Goal: Task Accomplishment & Management: Complete application form

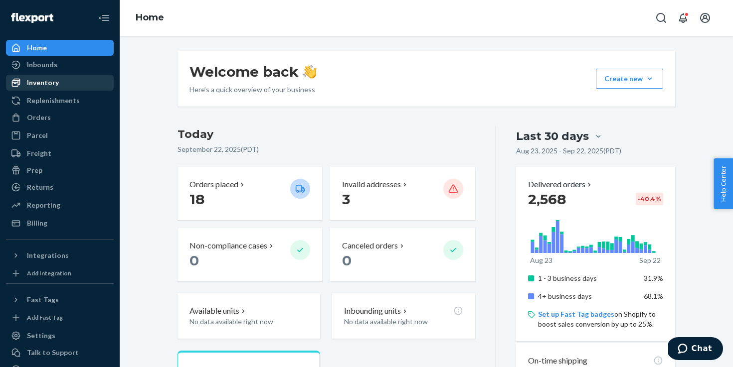
click at [53, 84] on div "Inventory" at bounding box center [43, 83] width 32 height 10
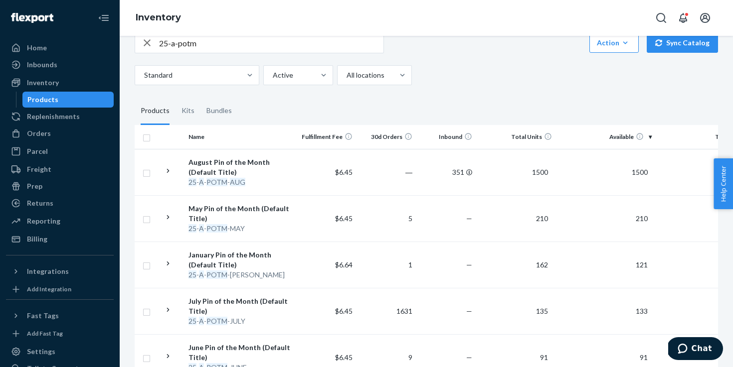
scroll to position [84, 0]
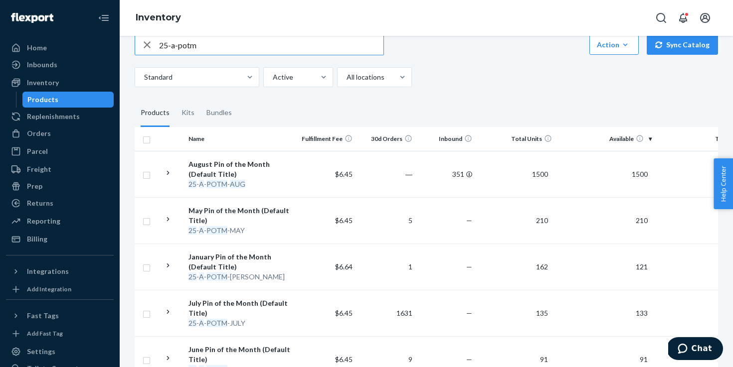
click at [233, 41] on input "25-a-potm" at bounding box center [271, 45] width 224 height 20
type input "25-a-potm-sep"
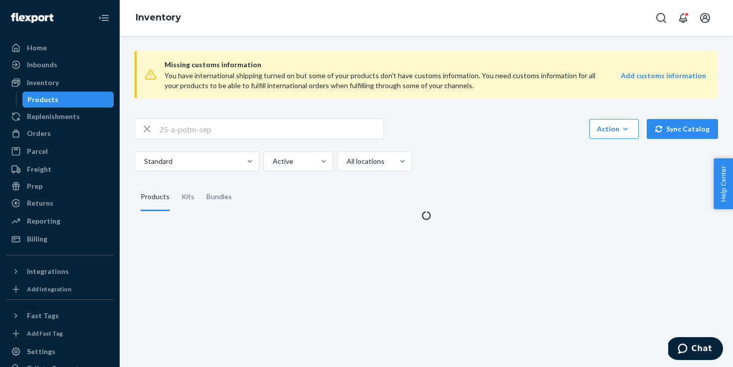
scroll to position [0, 0]
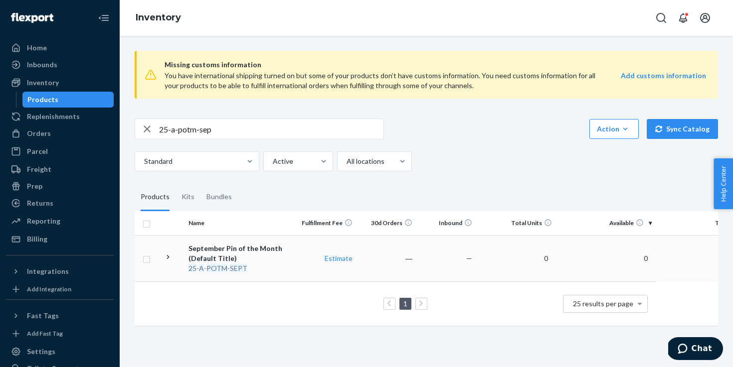
click at [256, 251] on div "September Pin of the Month (Default Title)" at bounding box center [240, 254] width 104 height 20
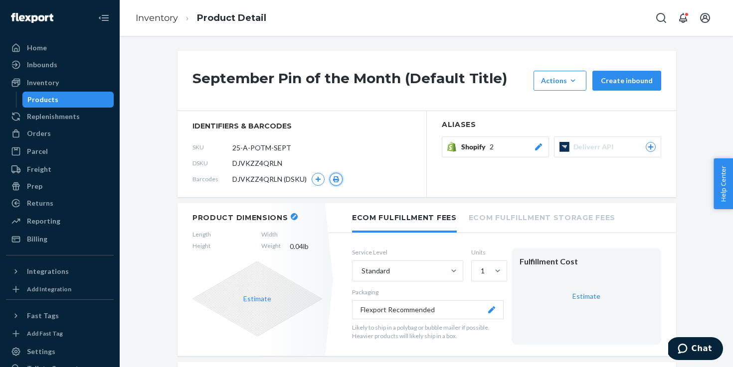
click at [336, 182] on icon "button" at bounding box center [336, 179] width 6 height 6
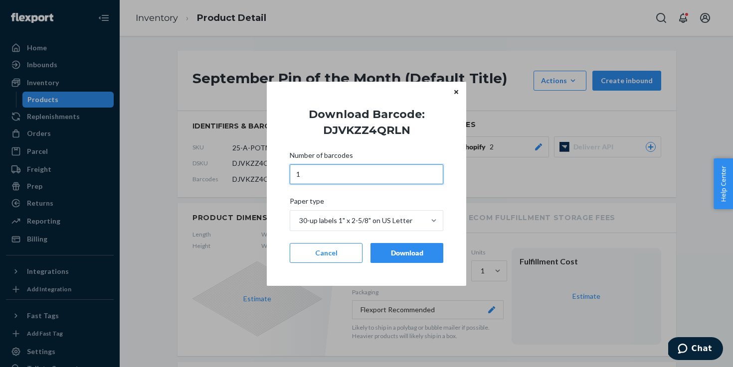
click at [336, 182] on input "1" at bounding box center [367, 175] width 154 height 20
type input "1781"
click at [388, 255] on div "Download" at bounding box center [407, 253] width 56 height 10
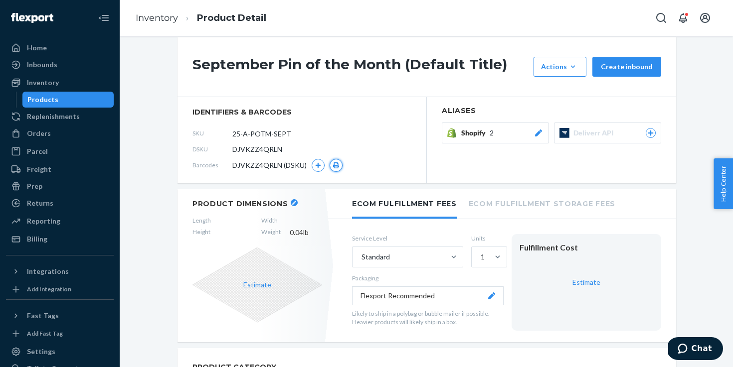
scroll to position [18, 0]
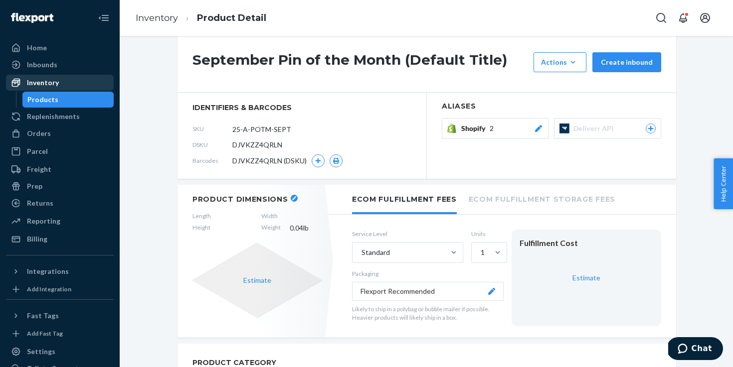
click at [67, 87] on div "Inventory" at bounding box center [60, 83] width 106 height 14
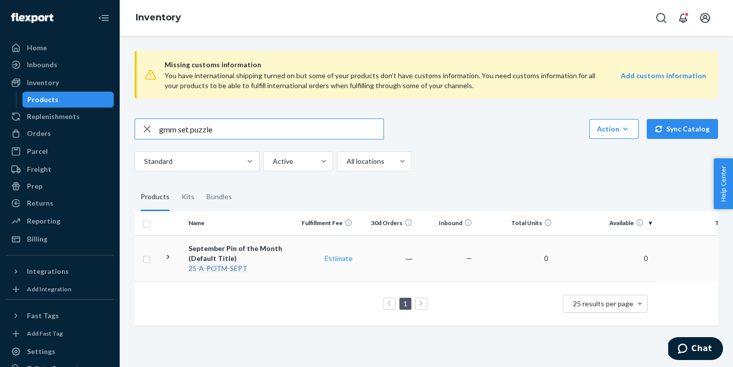
type input "gmm set puzzle"
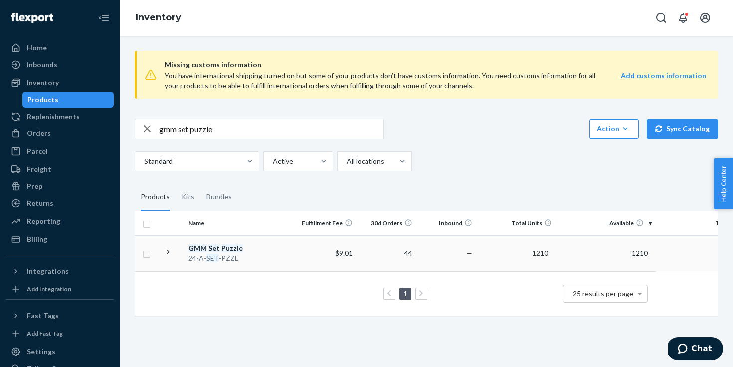
click at [252, 255] on div "24-A- SET -PZZL" at bounding box center [240, 259] width 104 height 10
click at [252, 255] on div "Missing customs information You have international shipping turned on but some …" at bounding box center [426, 202] width 613 height 332
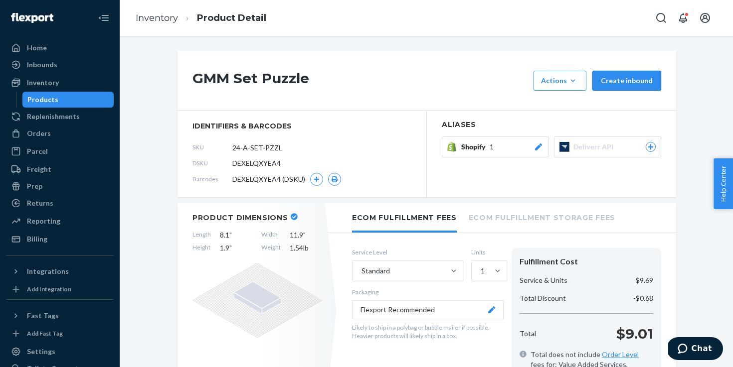
click at [618, 86] on button "Create inbound" at bounding box center [626, 81] width 69 height 20
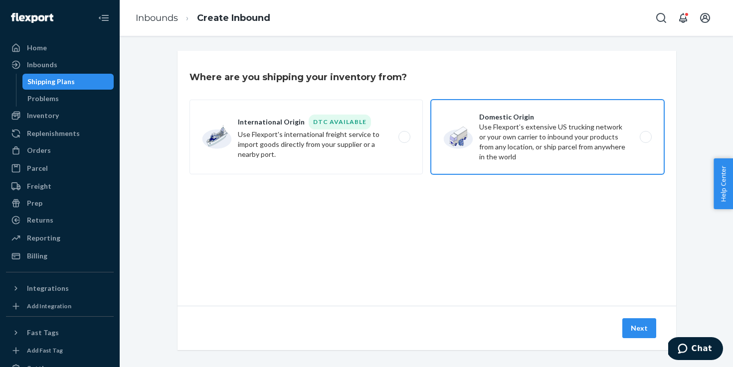
click at [559, 139] on label "Domestic Origin Use Flexport’s extensive US trucking network or your own carrie…" at bounding box center [547, 137] width 233 height 75
click at [645, 139] on input "Domestic Origin Use Flexport’s extensive US trucking network or your own carrie…" at bounding box center [648, 137] width 6 height 6
radio input "true"
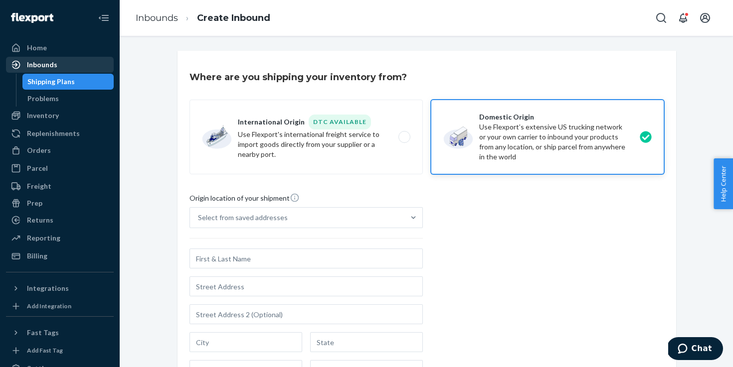
click at [58, 64] on div "Inbounds" at bounding box center [60, 65] width 106 height 14
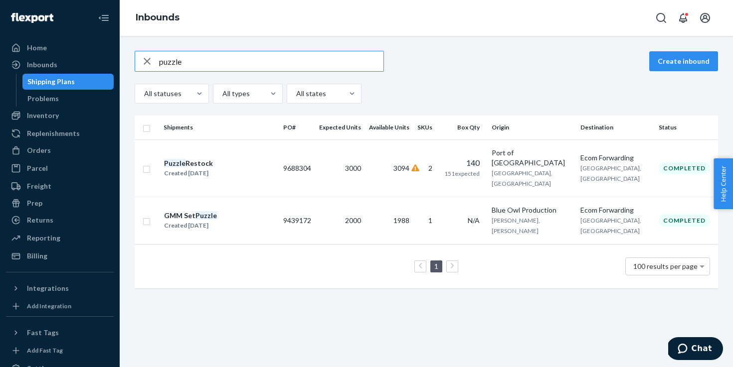
type input "puzzle"
click at [263, 207] on td "GMM Set Puzzle Created [DATE]" at bounding box center [220, 220] width 120 height 47
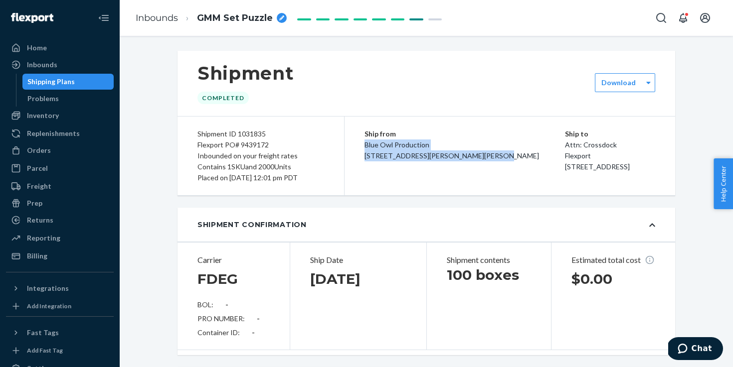
drag, startPoint x: 364, startPoint y: 146, endPoint x: 471, endPoint y: 179, distance: 111.3
click at [471, 178] on div "Ship from Blue Owl Production [STREET_ADDRESS][PERSON_NAME][PERSON_NAME] Ship t…" at bounding box center [509, 156] width 331 height 79
copy span "Blue Owl Production [STREET_ADDRESS][PERSON_NAME][PERSON_NAME]"
click at [39, 64] on div "Inbounds" at bounding box center [42, 65] width 30 height 10
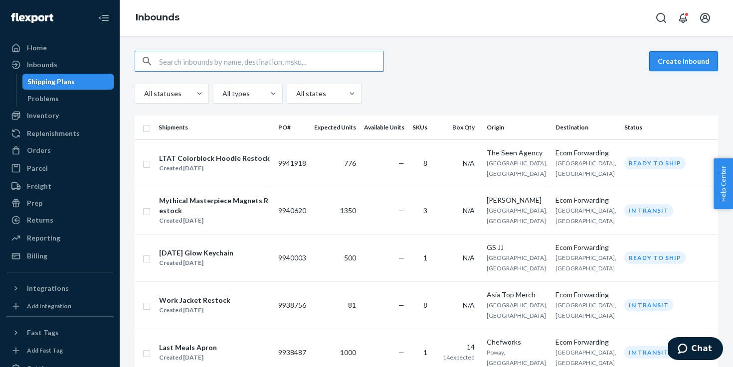
click at [673, 63] on button "Create inbound" at bounding box center [683, 61] width 69 height 20
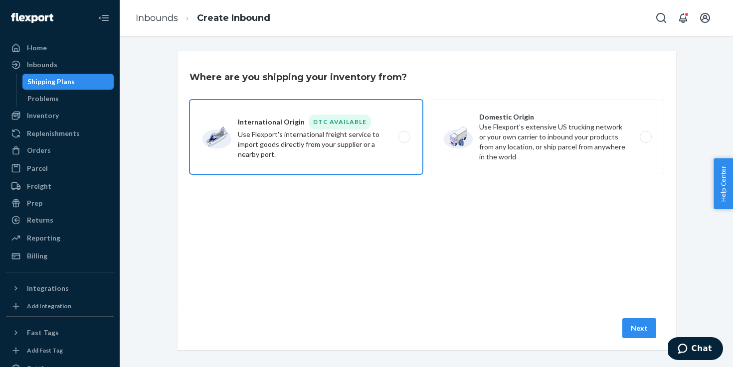
click at [393, 120] on label "International Origin DTC Available Use Flexport's international freight service…" at bounding box center [305, 137] width 233 height 75
click at [404, 134] on input "International Origin DTC Available Use Flexport's international freight service…" at bounding box center [407, 137] width 6 height 6
radio input "true"
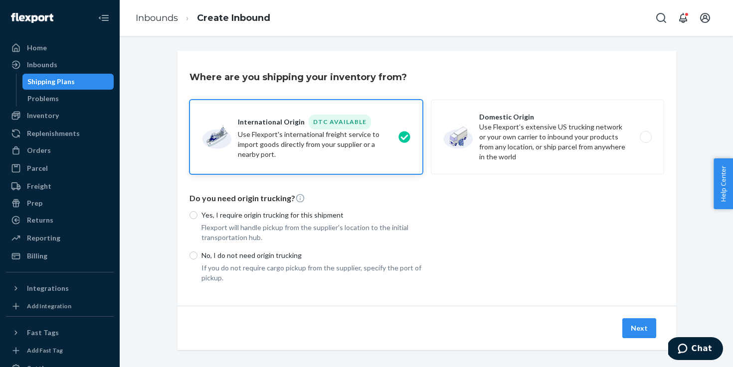
click at [334, 257] on p "No, I do not need origin trucking" at bounding box center [311, 256] width 221 height 10
click at [197, 257] on input "No, I do not need origin trucking" at bounding box center [193, 256] width 8 height 8
radio input "true"
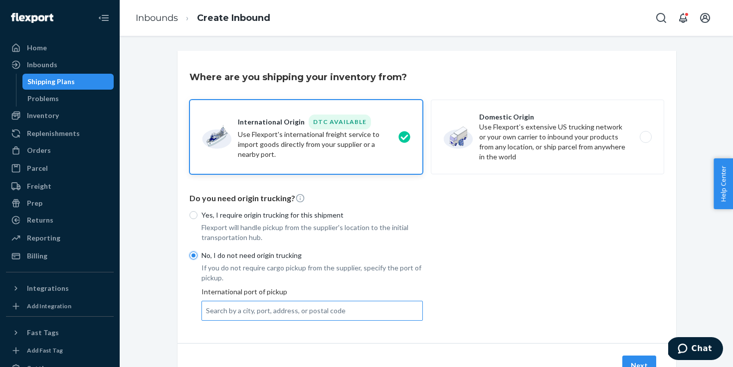
scroll to position [44, 0]
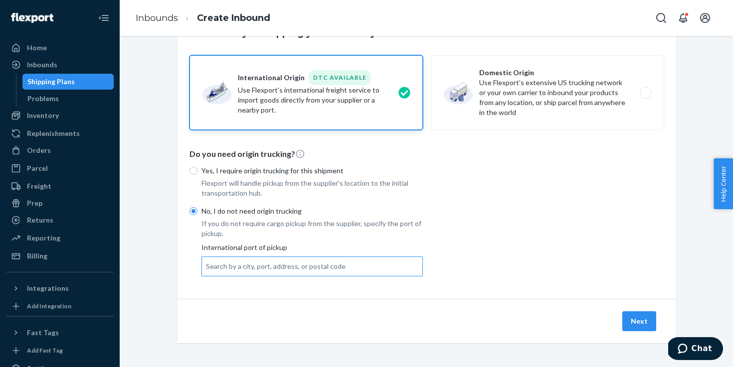
click at [379, 264] on div "Search by a city, port, address, or postal code" at bounding box center [312, 267] width 220 height 18
click at [207, 264] on input "Search by a city, port, address, or postal code" at bounding box center [206, 267] width 1 height 10
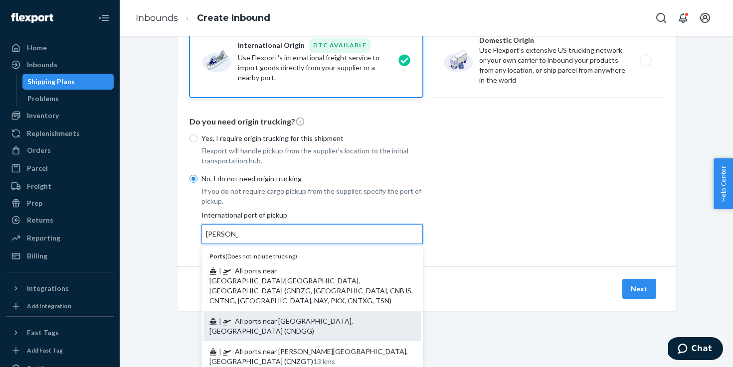
scroll to position [67, 0]
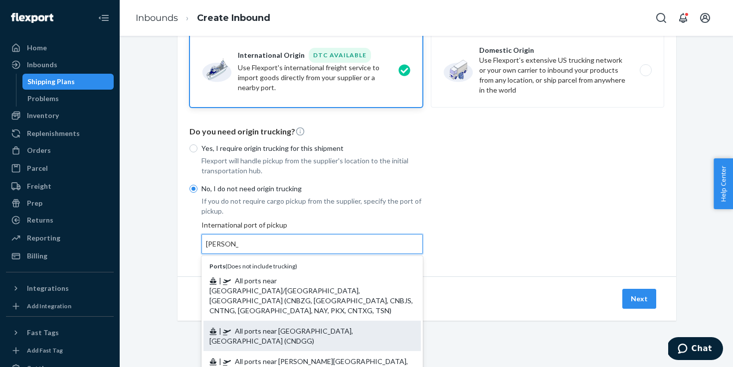
click at [319, 327] on span "| All ports near [GEOGRAPHIC_DATA], [GEOGRAPHIC_DATA] (CNDGG)" at bounding box center [281, 336] width 144 height 18
click at [238, 249] on input "[PERSON_NAME]" at bounding box center [222, 244] width 32 height 10
type input "All ports near [GEOGRAPHIC_DATA], [GEOGRAPHIC_DATA] (CNDGG)"
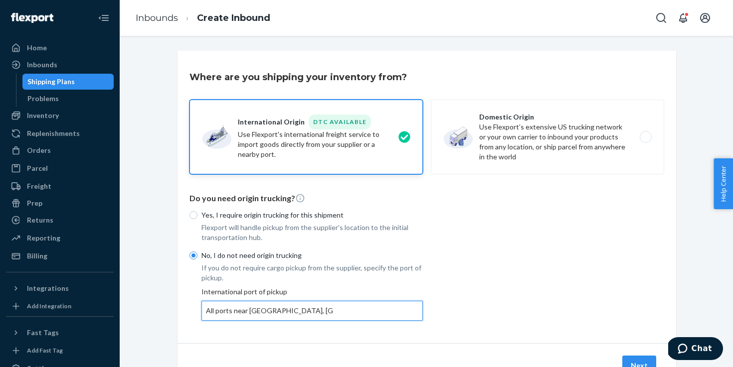
scroll to position [44, 0]
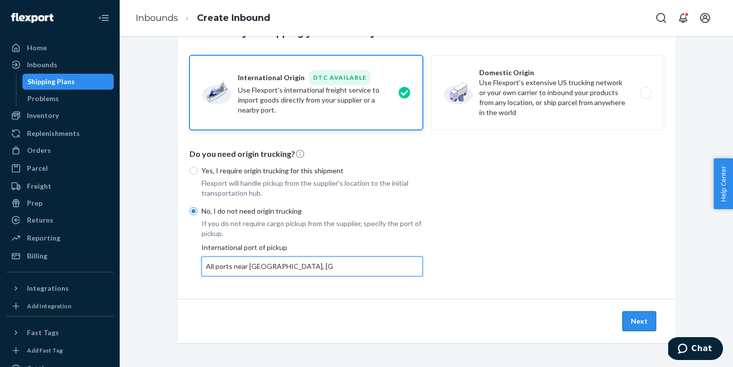
click at [637, 319] on button "Next" at bounding box center [639, 322] width 34 height 20
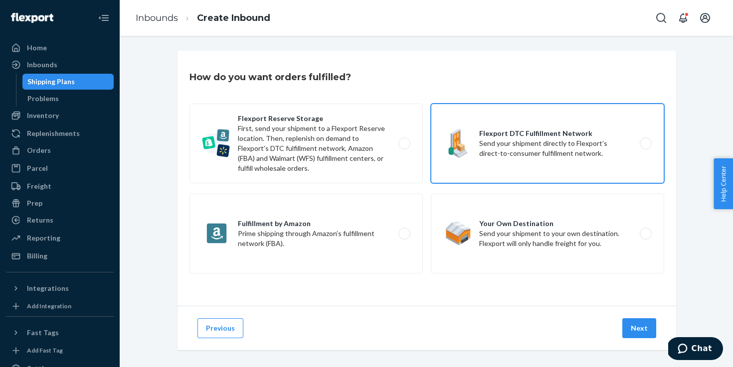
click at [487, 152] on label "Flexport DTC Fulfillment Network Send your shipment directly to Flexport’s dire…" at bounding box center [547, 144] width 233 height 80
click at [645, 147] on input "Flexport DTC Fulfillment Network Send your shipment directly to Flexport’s dire…" at bounding box center [648, 144] width 6 height 6
radio input "true"
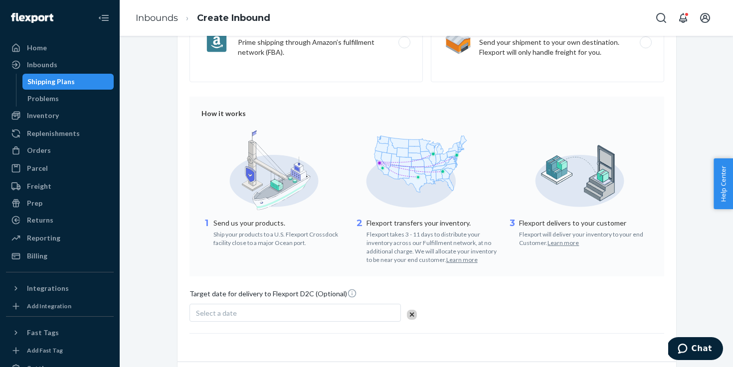
scroll to position [254, 0]
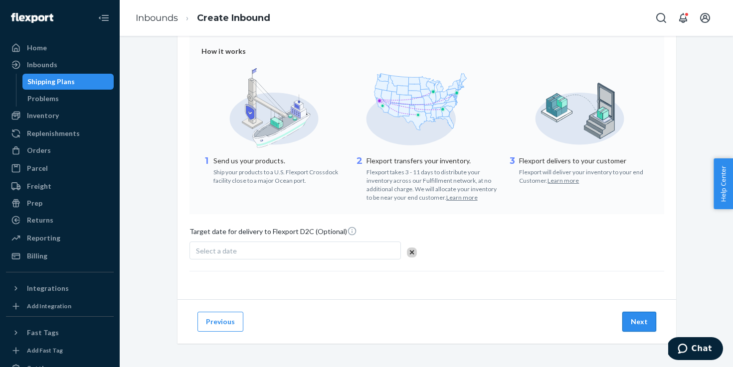
click at [626, 321] on button "Next" at bounding box center [639, 322] width 34 height 20
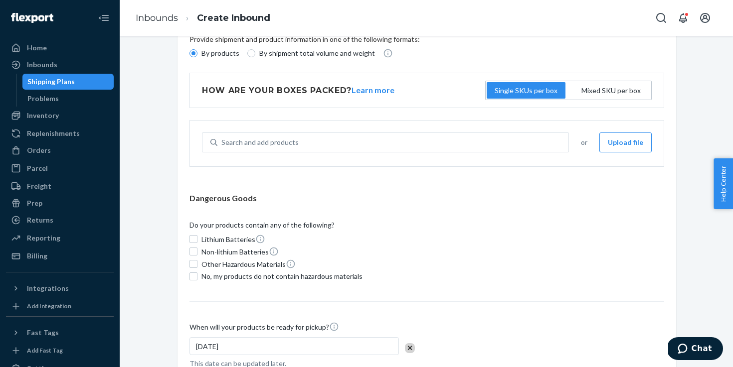
scroll to position [86, 0]
click at [444, 149] on div "Search and add products" at bounding box center [392, 142] width 351 height 18
click at [222, 147] on input "Search and add products" at bounding box center [221, 142] width 1 height 10
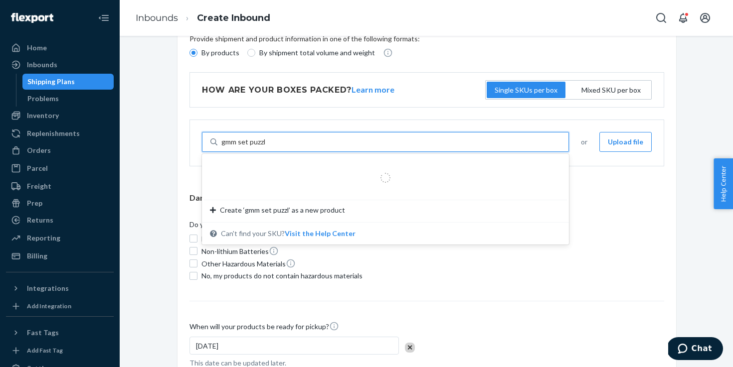
type input "gmm set puzzle"
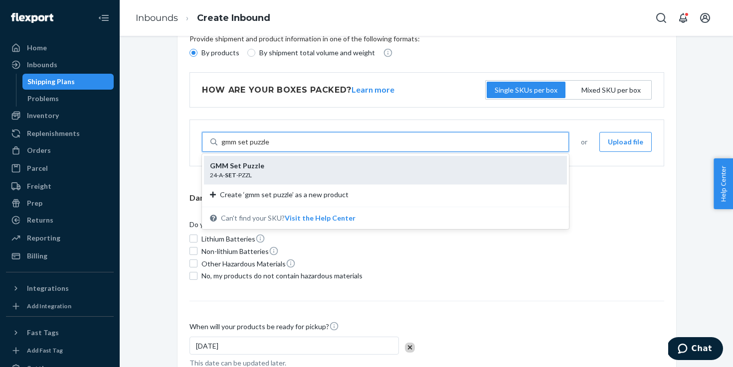
click at [399, 179] on div "24-A- SET -PZZL" at bounding box center [381, 175] width 343 height 8
click at [269, 147] on input "gmm set puzzle" at bounding box center [245, 142] width 48 height 10
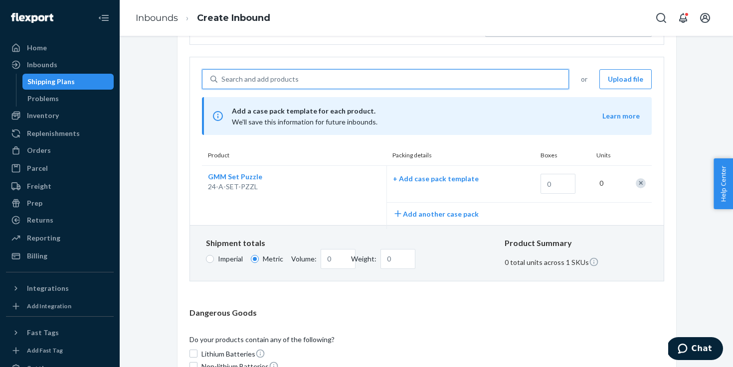
scroll to position [149, 0]
click at [561, 185] on input "text" at bounding box center [557, 183] width 35 height 20
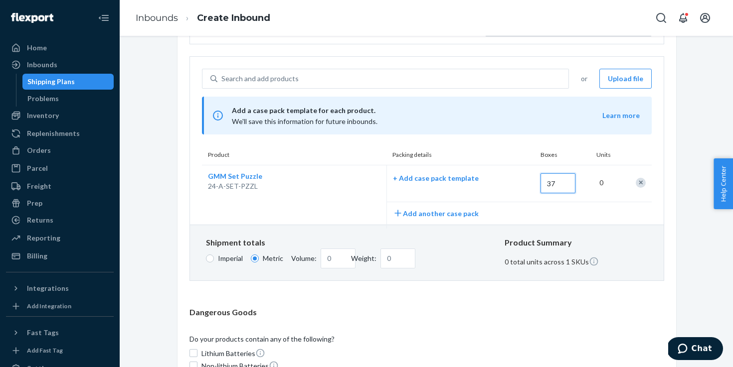
type input "37"
click at [653, 220] on div "Search and add products or Upload file Add a case pack template for each produc…" at bounding box center [427, 143] width 474 height 172
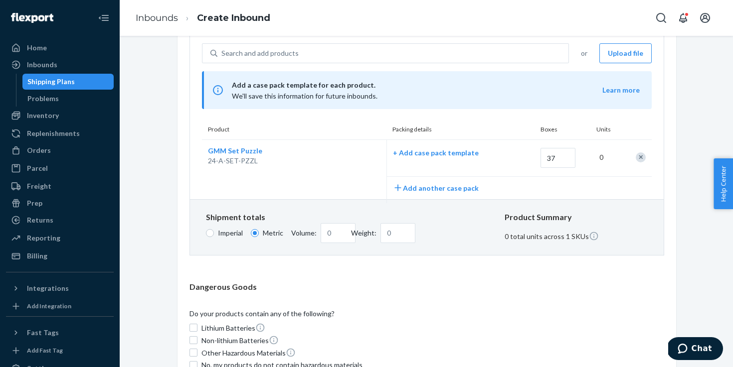
scroll to position [175, 0]
click at [602, 157] on div "0" at bounding box center [605, 157] width 25 height 22
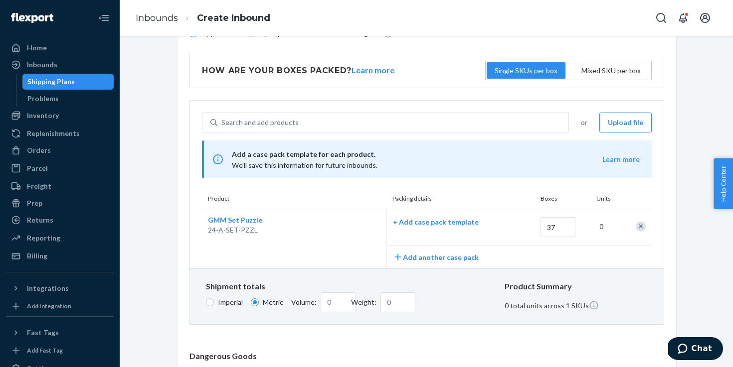
scroll to position [116, 0]
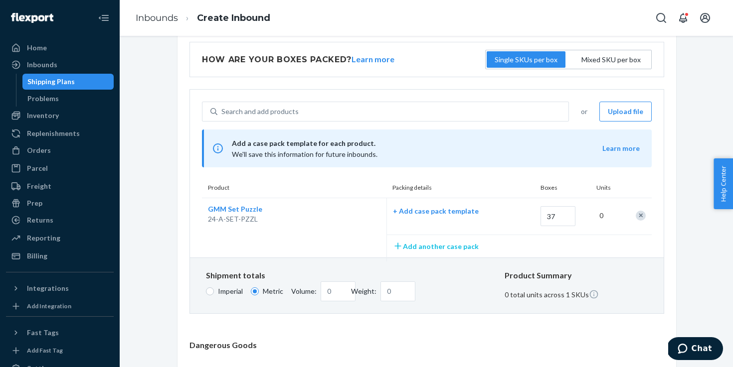
click at [447, 247] on button "Add another case pack" at bounding box center [436, 246] width 86 height 10
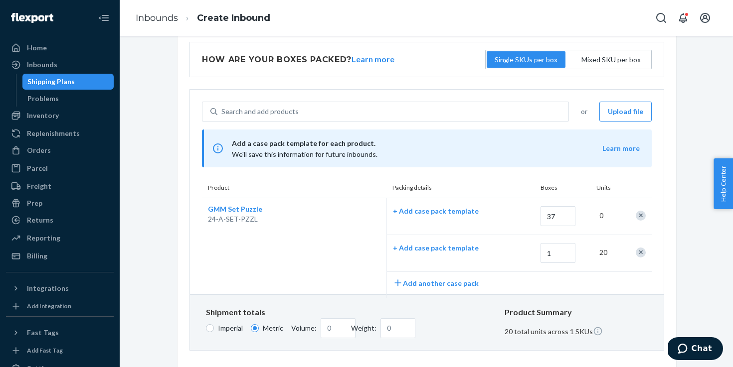
click at [449, 276] on div "Add another case pack" at bounding box center [519, 283] width 265 height 22
click at [449, 285] on button "Add another case pack" at bounding box center [436, 283] width 86 height 10
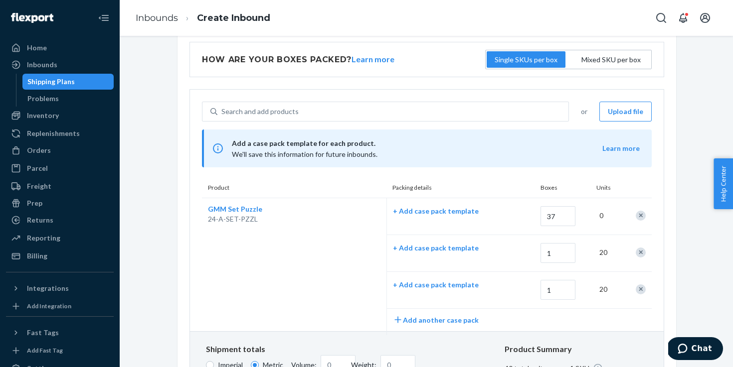
click at [640, 289] on div "Remove Item" at bounding box center [641, 290] width 10 height 10
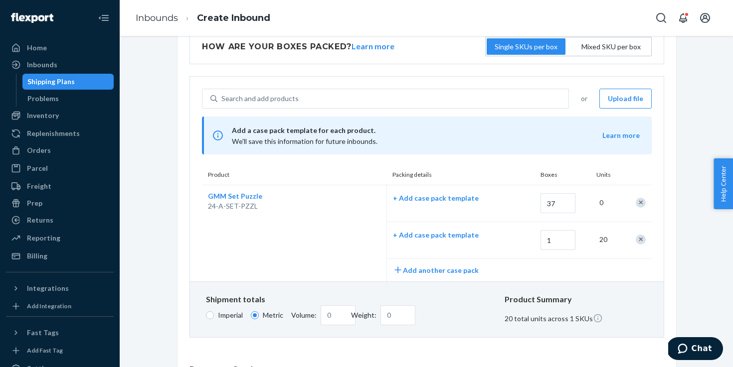
scroll to position [132, 0]
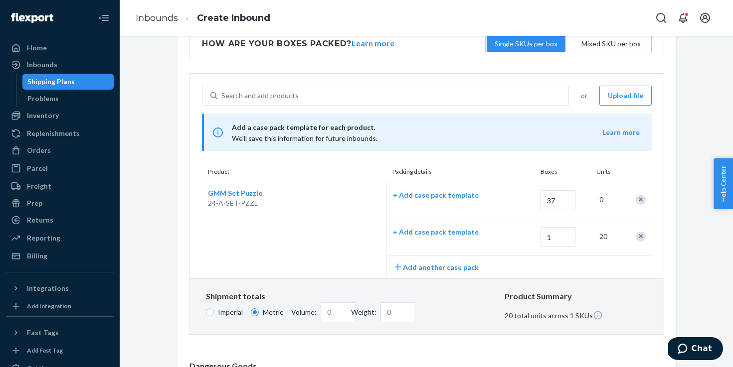
click at [640, 201] on div "Remove Item" at bounding box center [641, 200] width 10 height 10
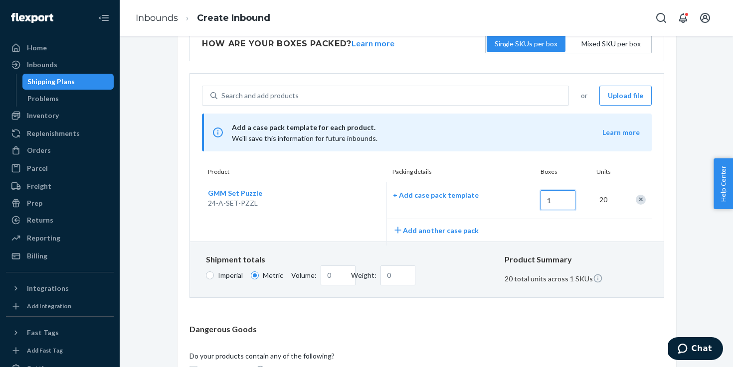
click at [558, 201] on input "1" at bounding box center [557, 200] width 35 height 20
click at [643, 200] on div "Remove Item" at bounding box center [641, 200] width 10 height 10
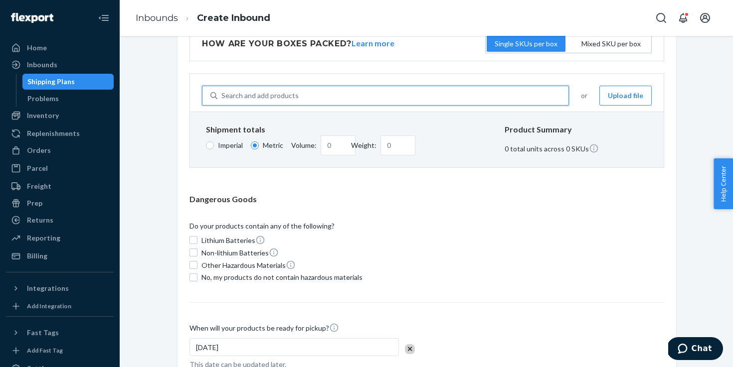
click at [368, 90] on div "Search and add products" at bounding box center [392, 96] width 351 height 18
click at [222, 91] on input "0 results available. Use Up and Down to choose options, press Enter to select t…" at bounding box center [221, 96] width 1 height 10
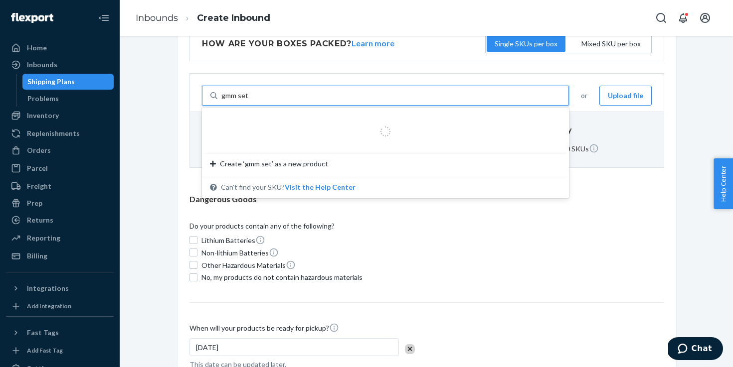
type input "gmm set"
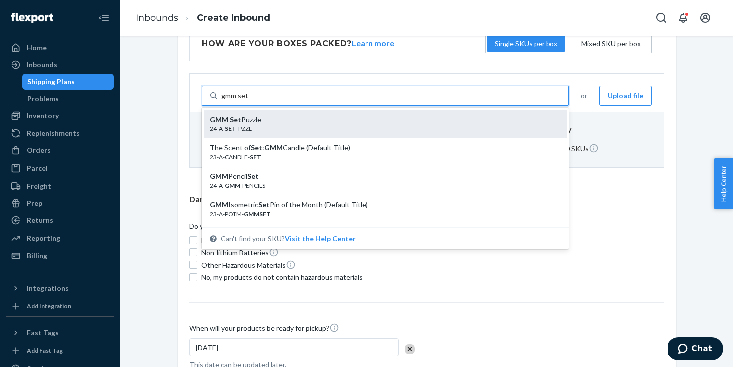
click at [325, 128] on div "24-A- SET -PZZL" at bounding box center [381, 129] width 343 height 8
click at [249, 101] on input "gmm set" at bounding box center [235, 96] width 28 height 10
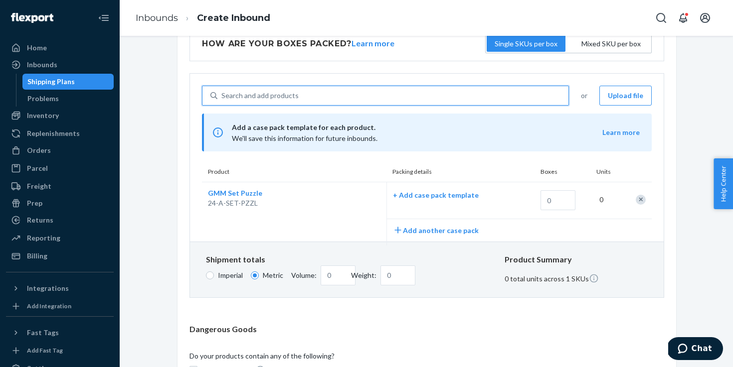
click at [597, 196] on div "0" at bounding box center [605, 200] width 25 height 22
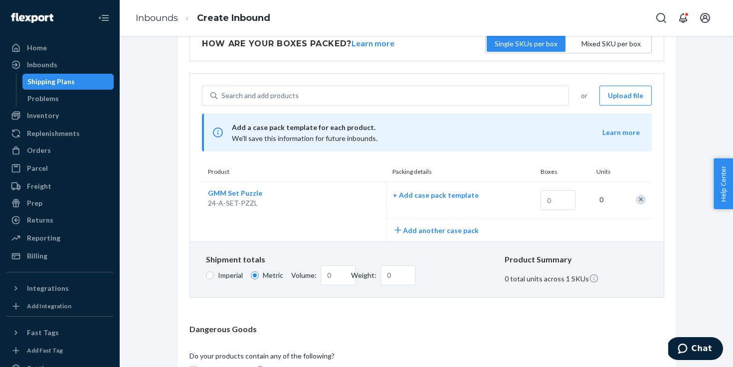
click at [599, 198] on div "0" at bounding box center [605, 200] width 25 height 22
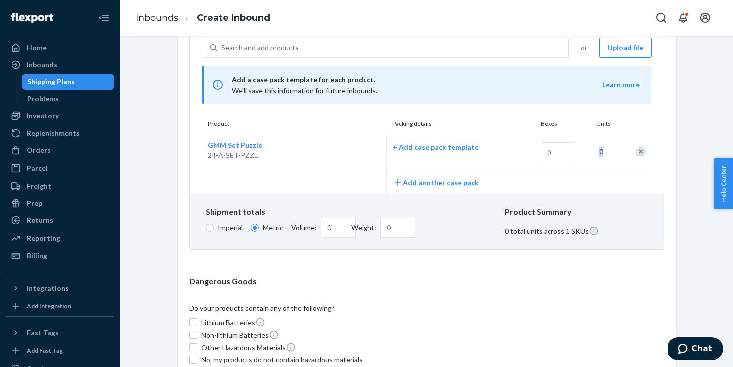
scroll to position [171, 0]
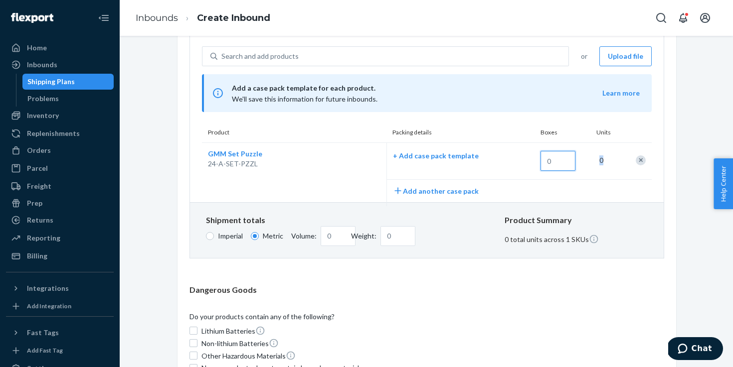
click at [548, 161] on input "text" at bounding box center [557, 161] width 35 height 20
click at [41, 64] on div "Inbounds" at bounding box center [42, 65] width 30 height 10
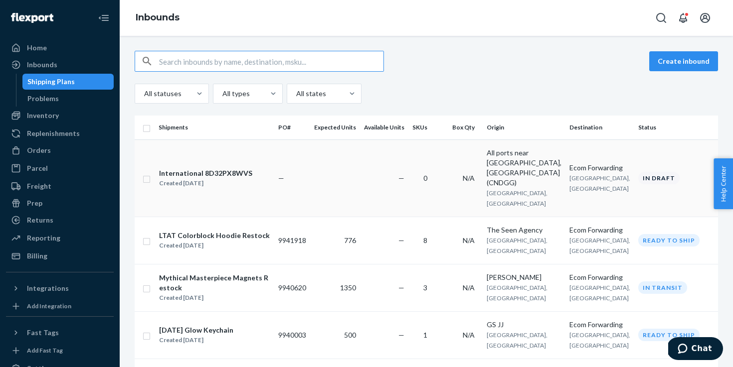
click at [147, 173] on input "checkbox" at bounding box center [147, 178] width 8 height 10
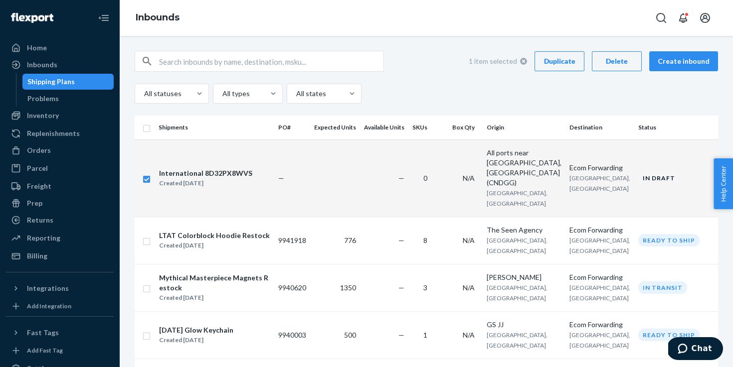
click at [625, 60] on div "Delete" at bounding box center [616, 61] width 33 height 10
checkbox input "false"
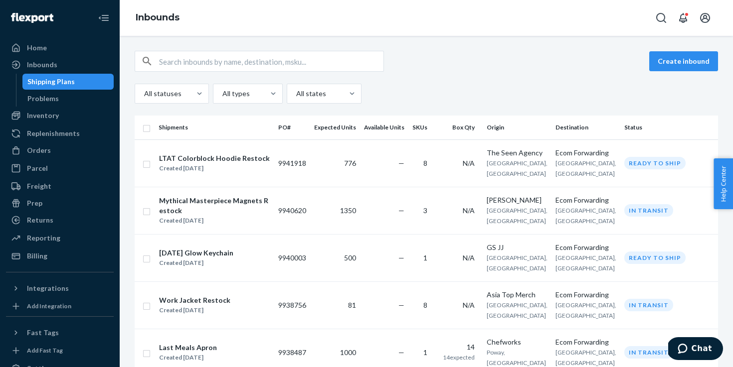
click at [292, 56] on input "text" at bounding box center [271, 61] width 224 height 20
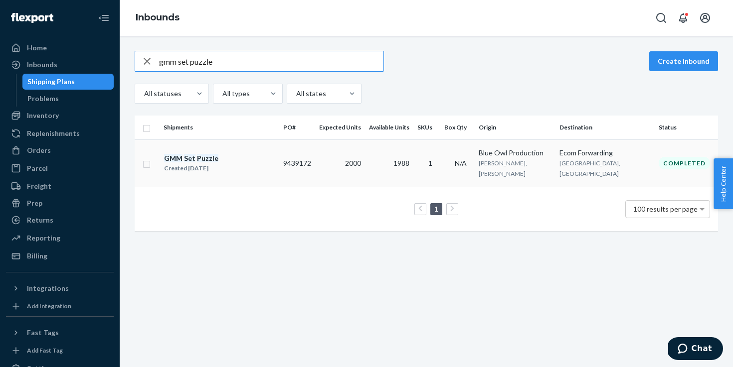
type input "gmm set puzzle"
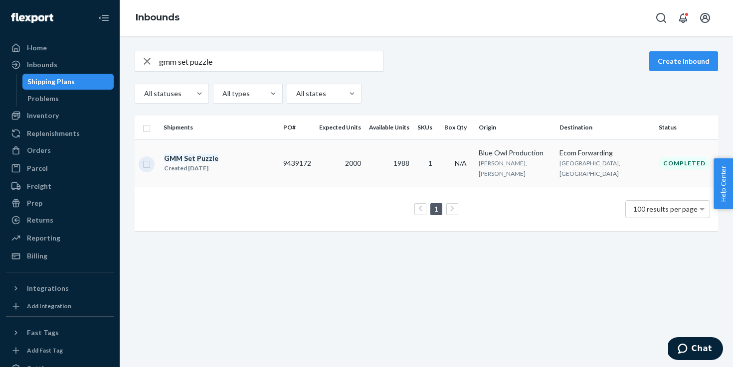
click at [148, 159] on input "checkbox" at bounding box center [147, 163] width 8 height 10
click at [550, 65] on div "Duplicate" at bounding box center [559, 61] width 33 height 10
checkbox input "false"
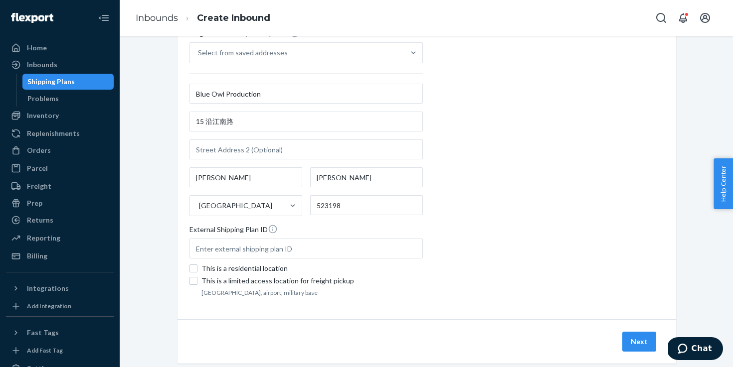
scroll to position [185, 0]
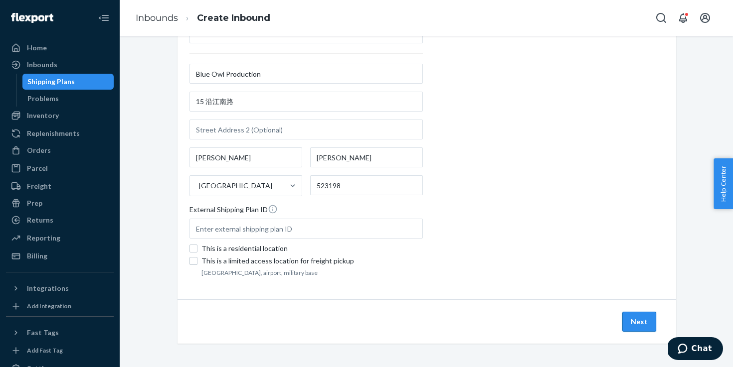
click at [632, 324] on button "Next" at bounding box center [639, 322] width 34 height 20
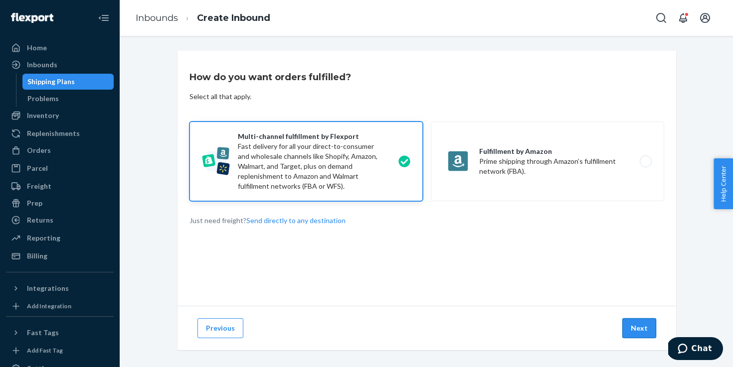
click at [639, 323] on button "Next" at bounding box center [639, 329] width 34 height 20
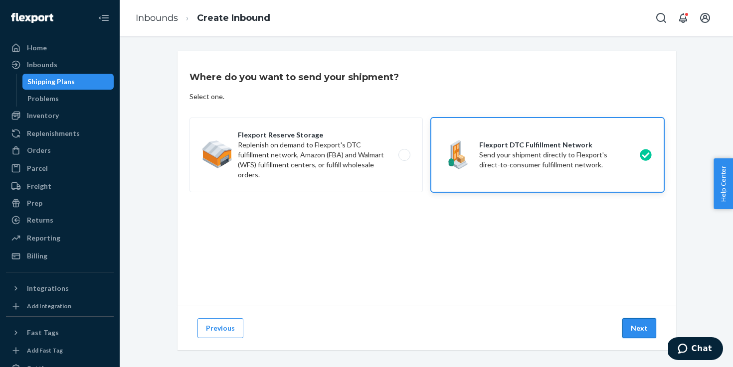
click at [637, 328] on button "Next" at bounding box center [639, 329] width 34 height 20
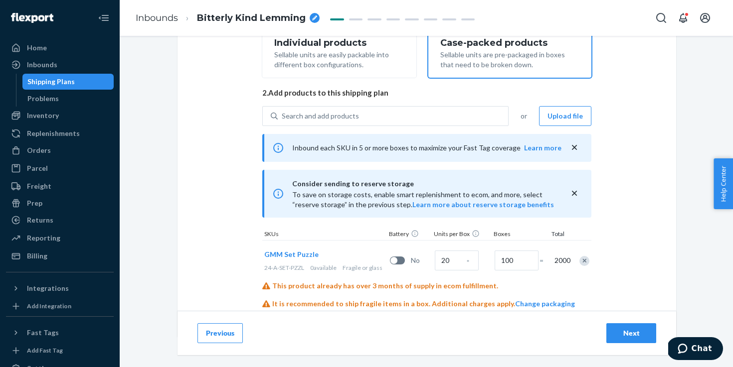
scroll to position [182, 0]
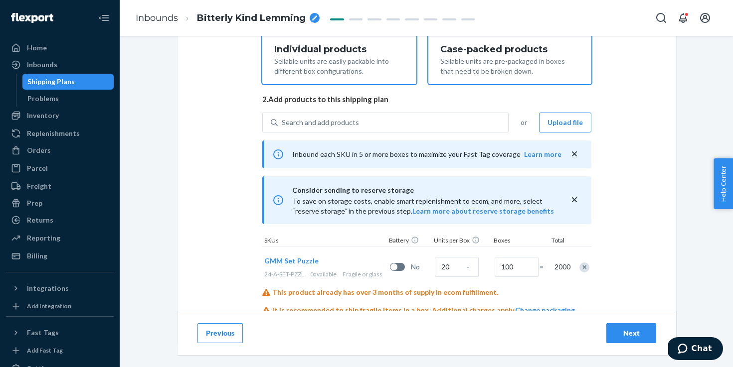
click at [379, 74] on div "Sellable units are easily packable into different box configurations." at bounding box center [339, 65] width 130 height 22
radio input "true"
radio input "false"
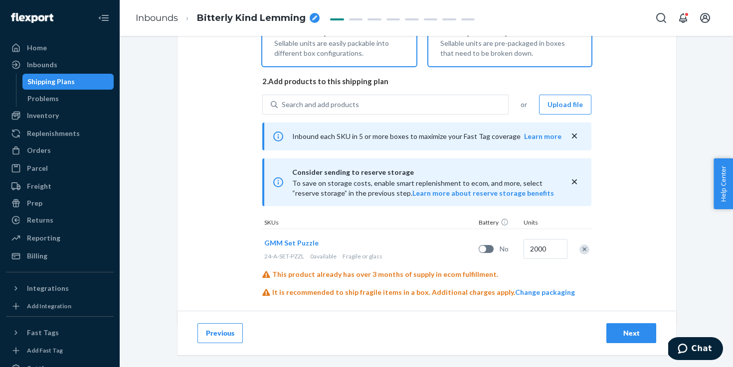
scroll to position [214, 0]
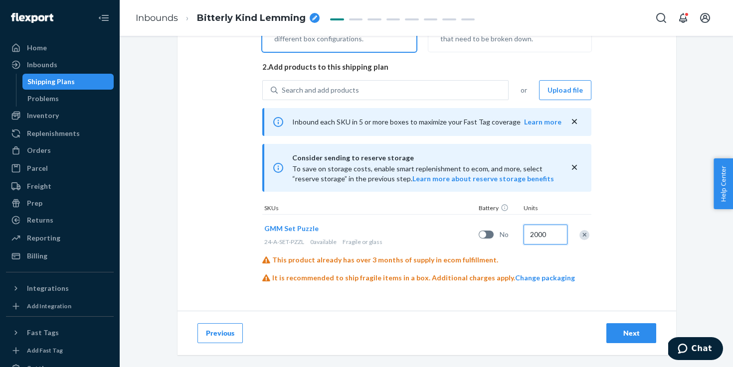
click at [549, 238] on input "2000" at bounding box center [545, 235] width 44 height 20
type input "750"
click at [645, 263] on div "Select and Add Products Ensure your products meet our dimension requirements an…" at bounding box center [426, 73] width 499 height 475
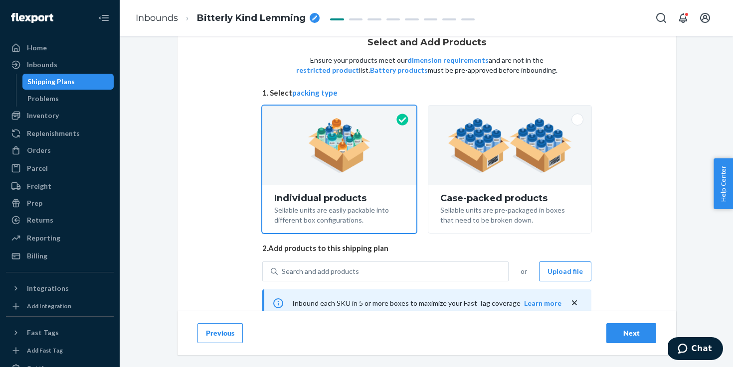
scroll to position [0, 0]
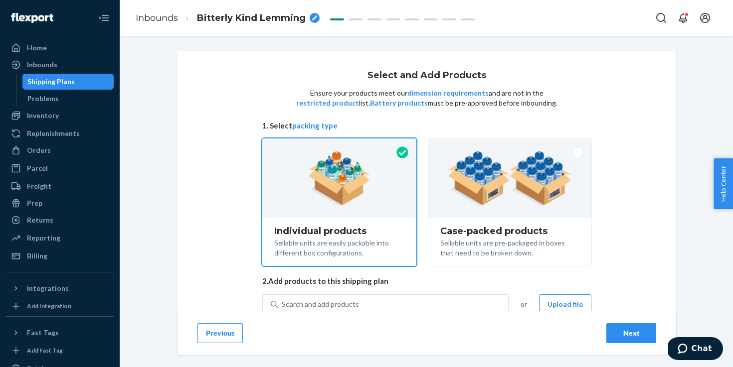
click at [312, 17] on icon "breadcrumbs" at bounding box center [314, 17] width 5 height 5
click at [264, 17] on input "Bitterly Kind Lemming" at bounding box center [247, 18] width 100 height 16
type input "GMM Set Puzzle Restock"
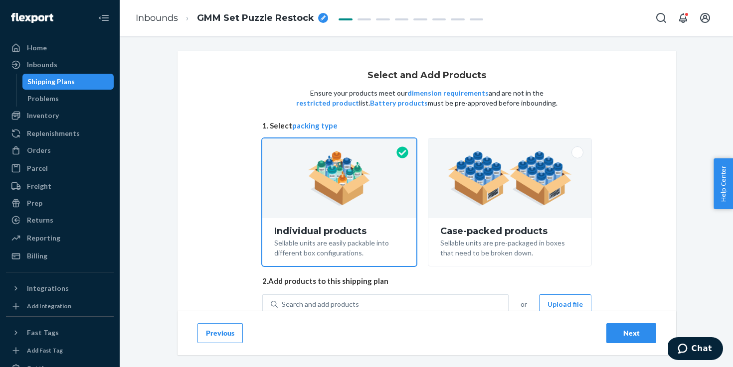
click at [232, 131] on div "Select and Add Products Ensure your products meet our dimension requirements an…" at bounding box center [426, 288] width 499 height 475
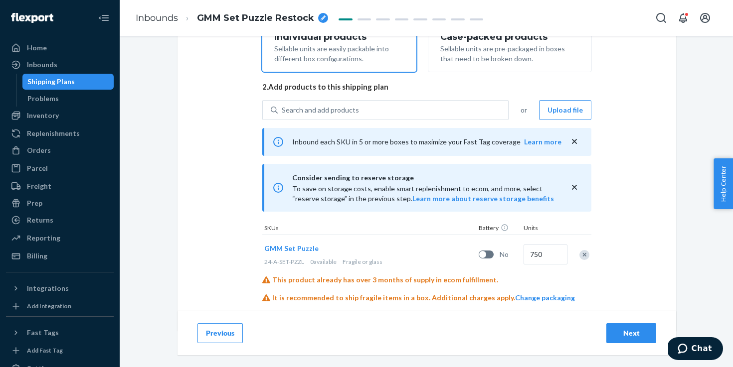
scroll to position [214, 0]
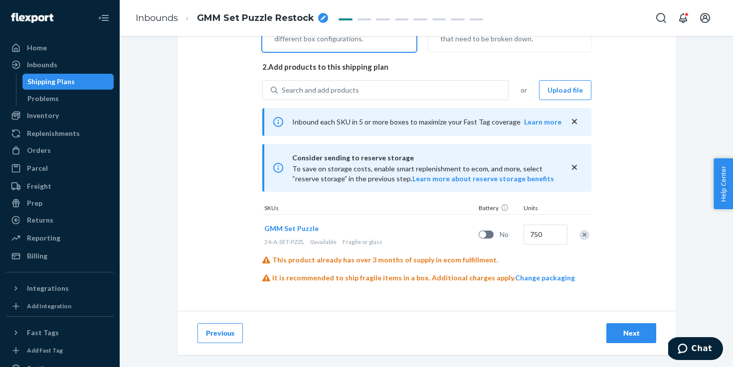
click at [623, 329] on div "Next" at bounding box center [631, 334] width 33 height 10
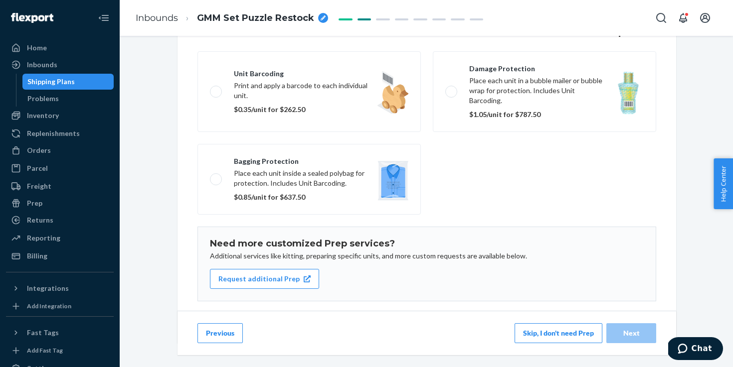
scroll to position [173, 0]
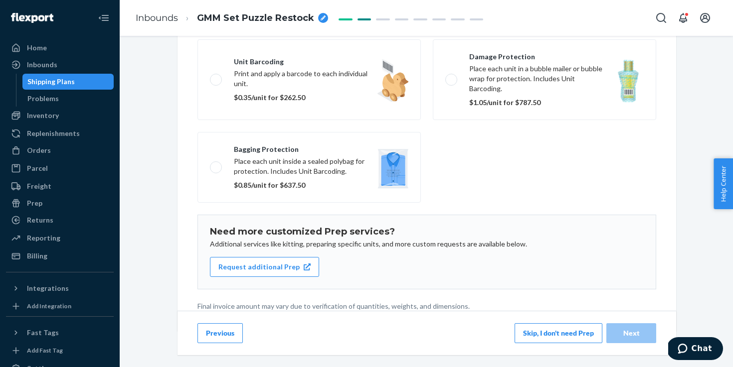
click at [565, 334] on button "Skip, I don't need Prep" at bounding box center [558, 334] width 88 height 20
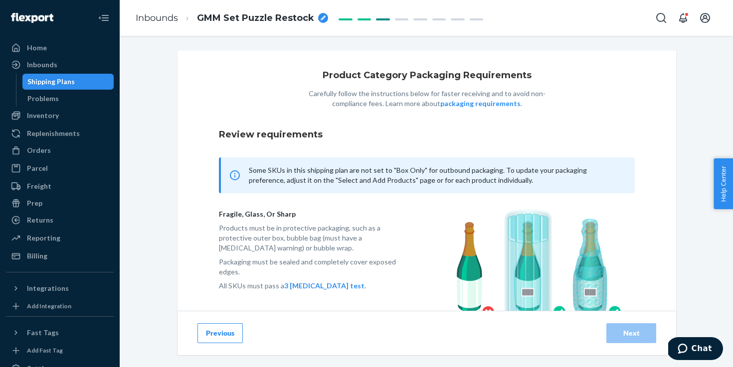
scroll to position [73, 0]
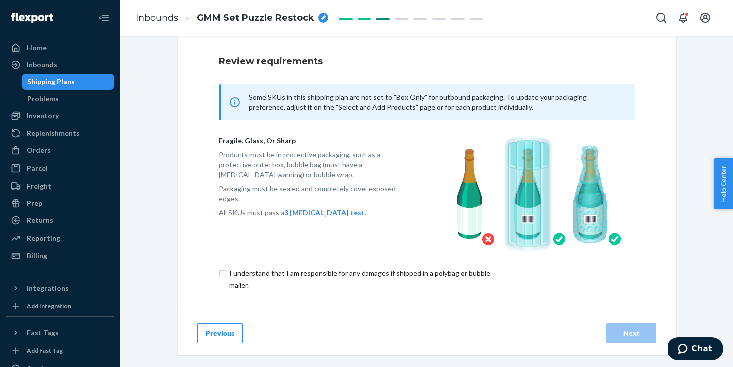
click at [454, 273] on input "checkbox" at bounding box center [365, 280] width 292 height 24
checkbox input "true"
click at [636, 339] on button "Next" at bounding box center [631, 334] width 50 height 20
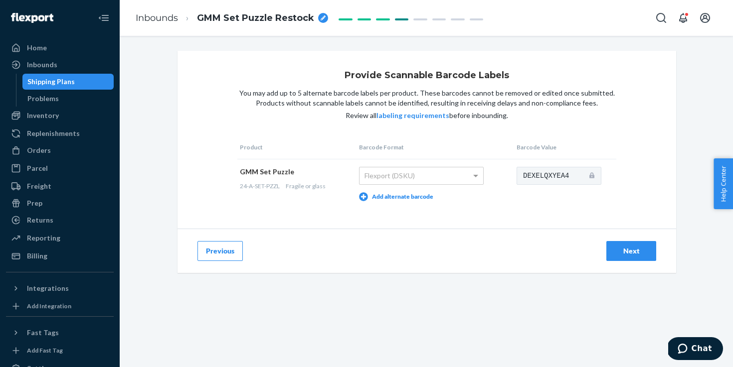
click at [633, 257] on button "Next" at bounding box center [631, 251] width 50 height 20
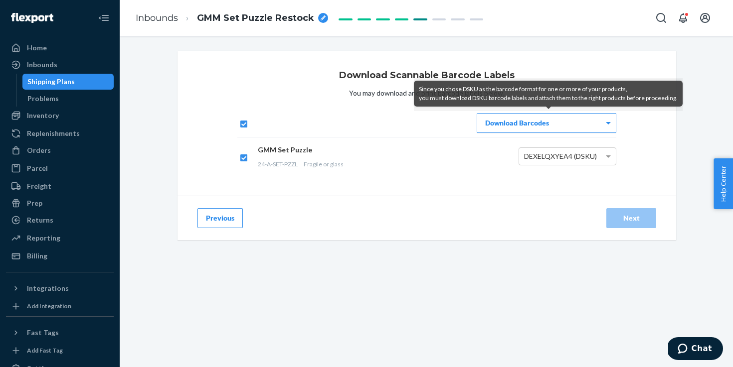
click at [551, 123] on div "Download Barcodes" at bounding box center [546, 123] width 139 height 19
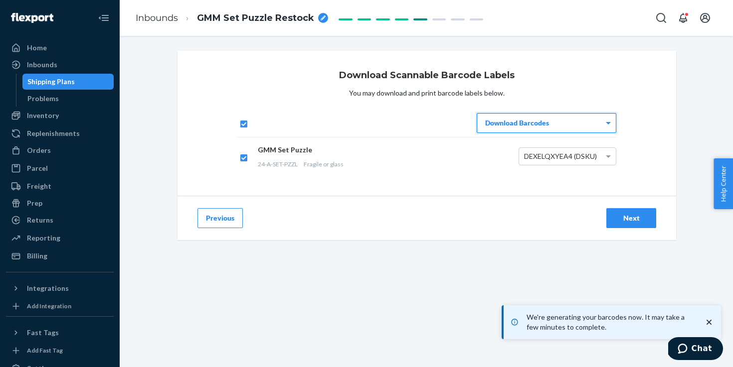
click at [559, 282] on div "Download Scannable Barcode Labels You may download and print barcode labels bel…" at bounding box center [426, 250] width 598 height 399
click at [707, 323] on icon "close toast" at bounding box center [709, 323] width 10 height 10
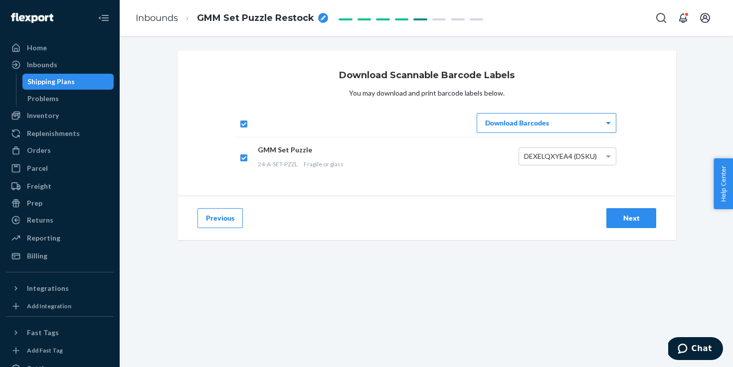
click at [639, 219] on div "Next" at bounding box center [631, 218] width 33 height 10
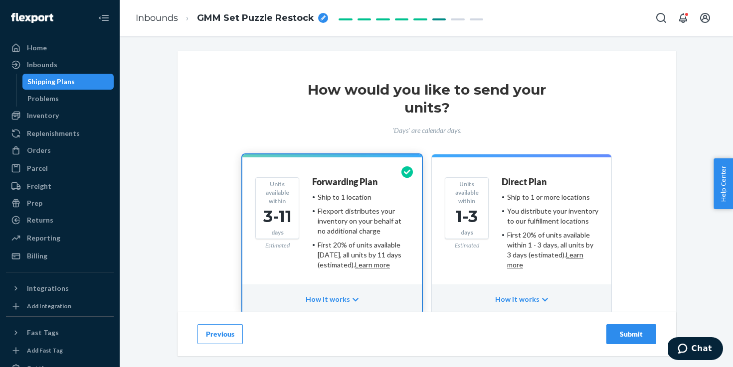
scroll to position [58, 0]
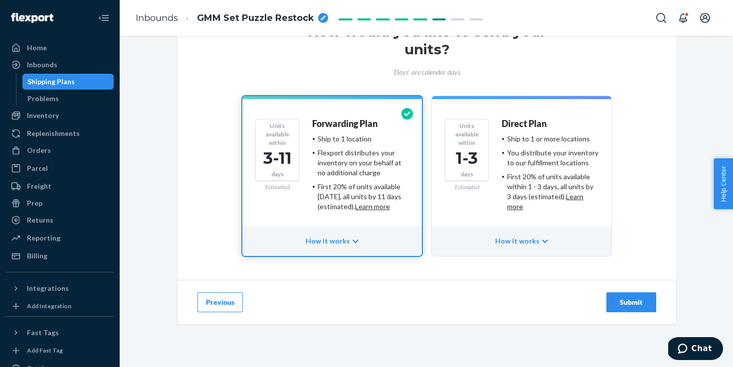
click at [642, 310] on button "Submit" at bounding box center [631, 303] width 50 height 20
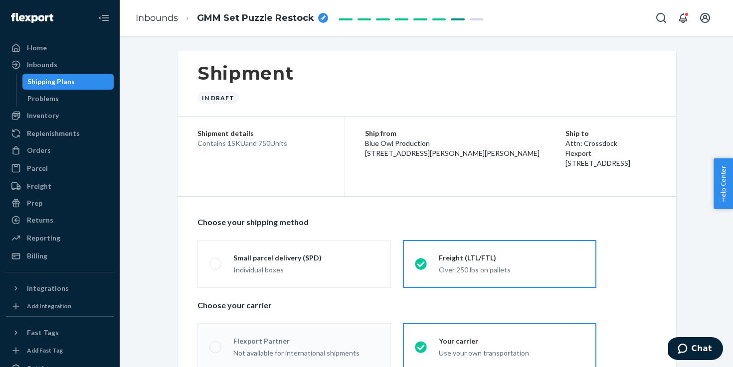
radio input "true"
radio input "false"
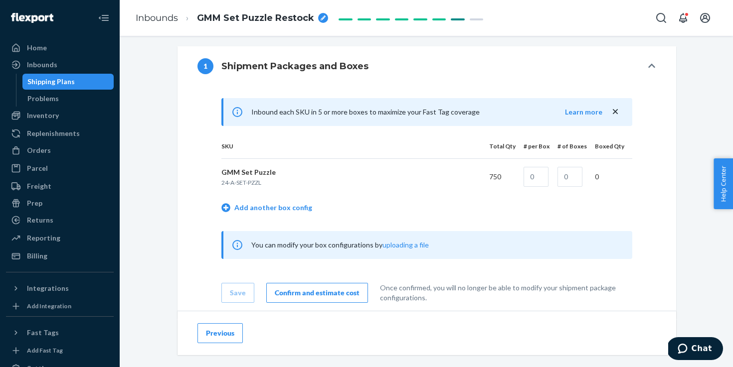
scroll to position [357, 0]
click at [537, 180] on input "text" at bounding box center [535, 177] width 25 height 20
type input "20"
click at [579, 177] on input "text" at bounding box center [569, 177] width 25 height 20
type input "37"
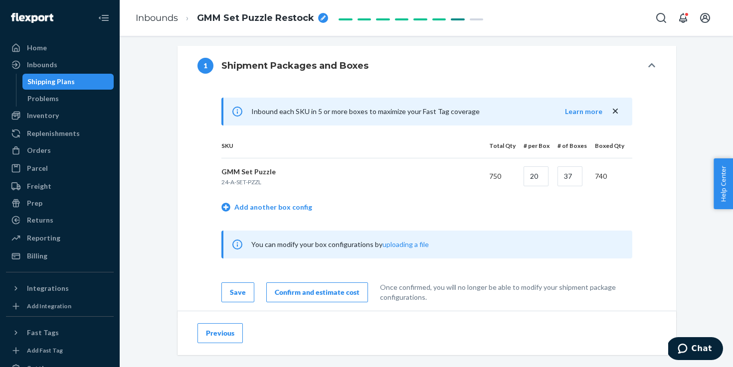
click at [635, 219] on div "Inbound each SKU in 5 or more boxes to maximize your Fast Tag coverage Learn mo…" at bounding box center [426, 200] width 459 height 205
click at [301, 208] on link "Add another box config" at bounding box center [266, 207] width 91 height 10
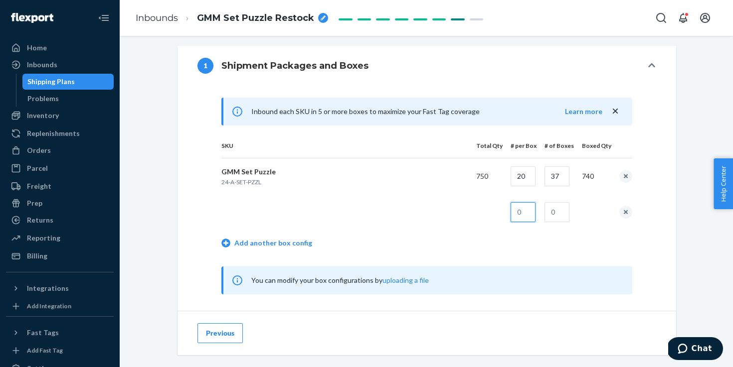
click at [531, 210] on input "text" at bounding box center [523, 212] width 25 height 20
type input "10"
type input "1"
click at [706, 281] on div "Shipment In draft Shipment details Contains 1 SKU and 750 Units Ship from Blue …" at bounding box center [426, 160] width 598 height 934
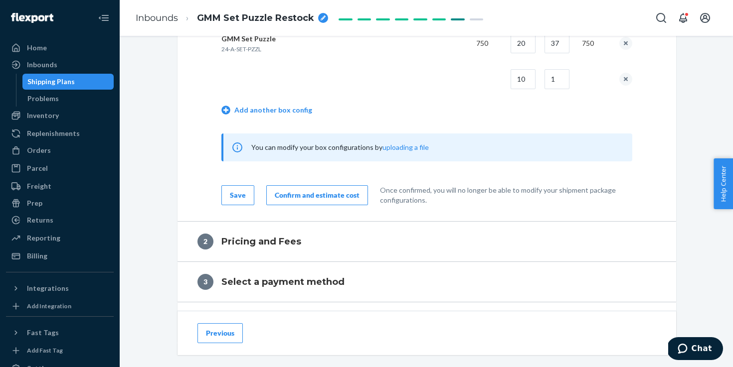
scroll to position [493, 0]
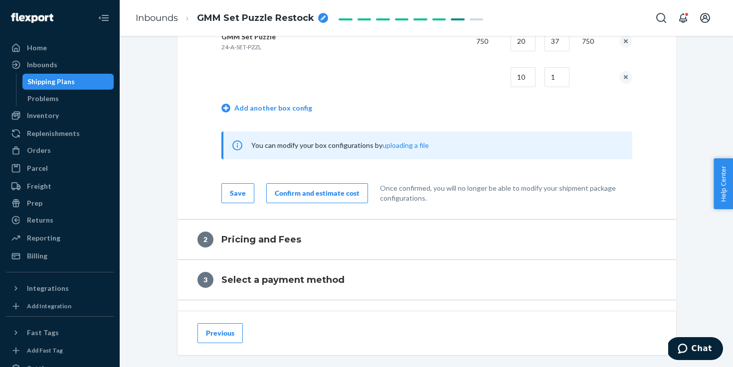
click at [327, 186] on button "Confirm and estimate cost" at bounding box center [317, 193] width 102 height 20
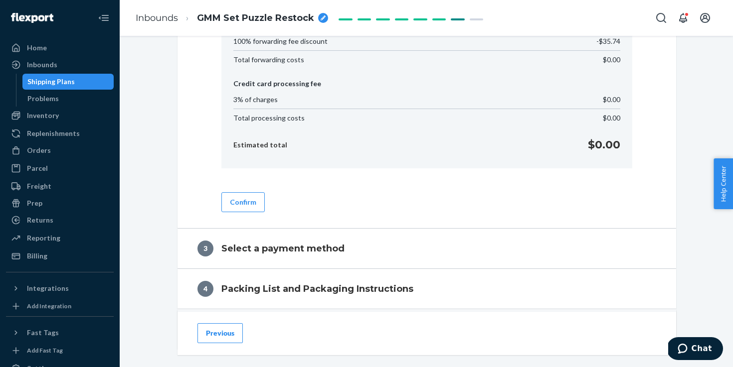
scroll to position [498, 0]
click at [245, 201] on button "Confirm" at bounding box center [242, 201] width 43 height 20
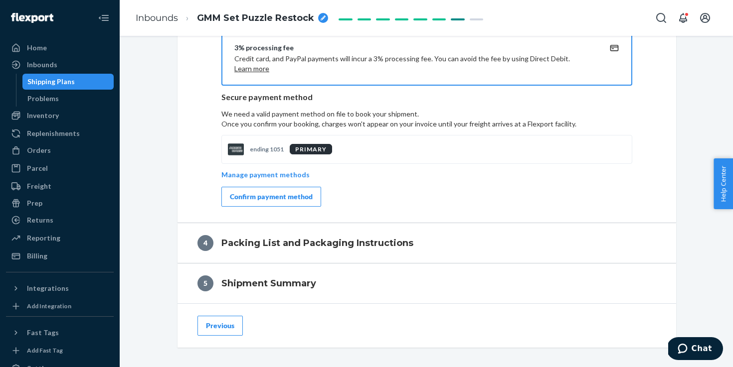
click at [290, 202] on button "Confirm payment method" at bounding box center [271, 197] width 100 height 20
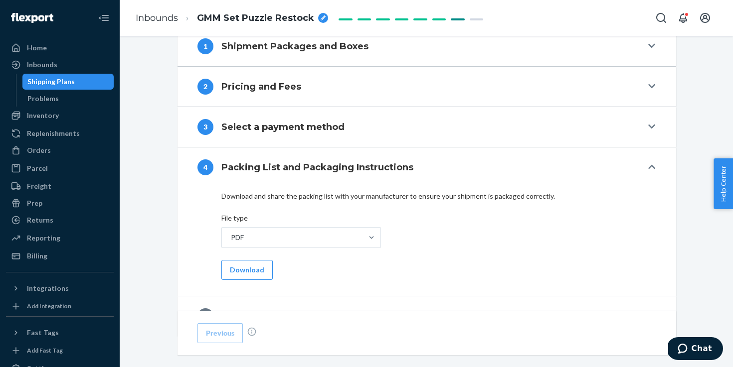
scroll to position [457, 0]
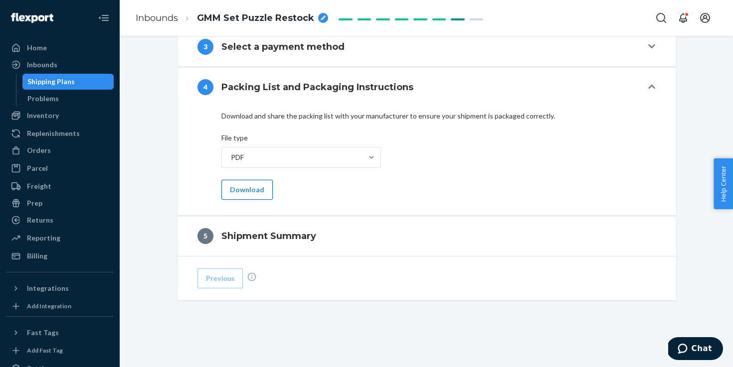
click at [256, 189] on button "Download" at bounding box center [246, 190] width 51 height 20
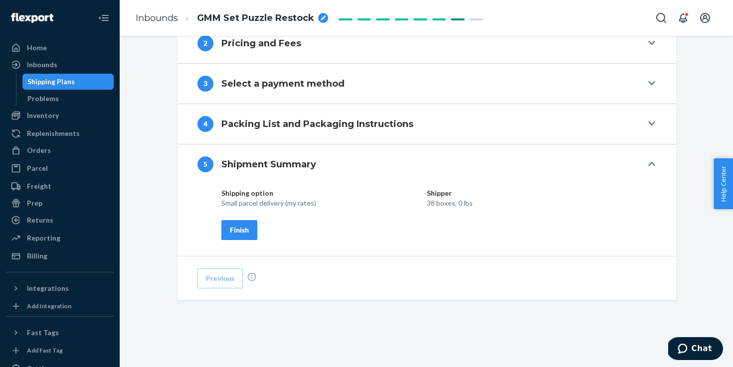
click at [253, 228] on button "Finish" at bounding box center [239, 230] width 36 height 20
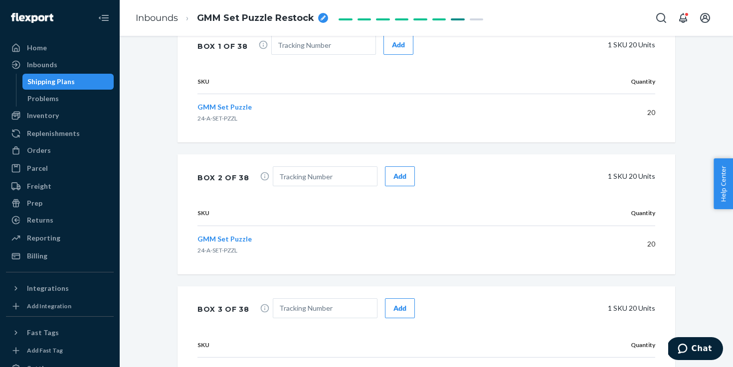
click at [197, 130] on td "GMM Set Puzzle 24-A-SET-PZZL" at bounding box center [347, 112] width 301 height 37
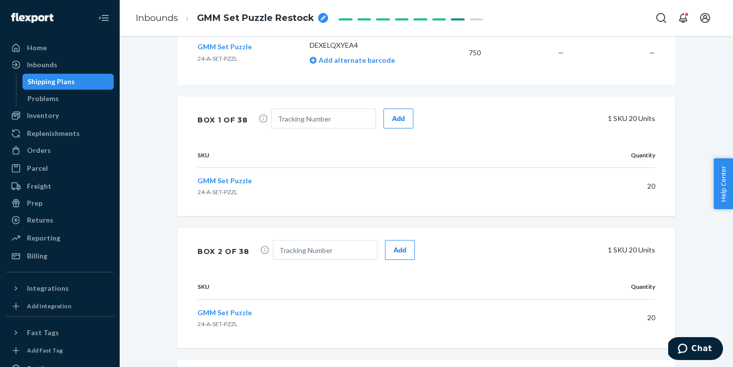
scroll to position [0, 0]
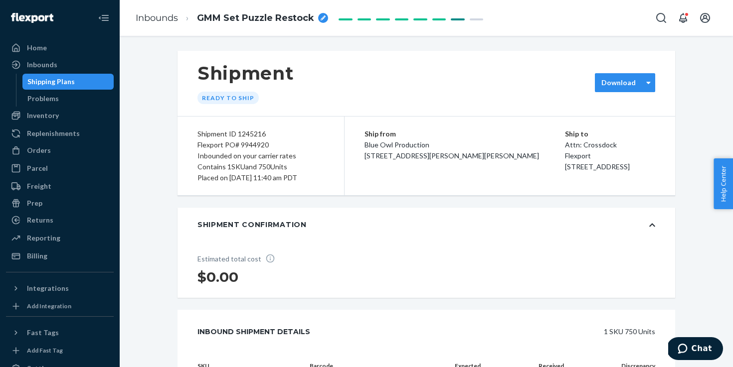
click at [626, 85] on label "Download" at bounding box center [618, 83] width 34 height 10
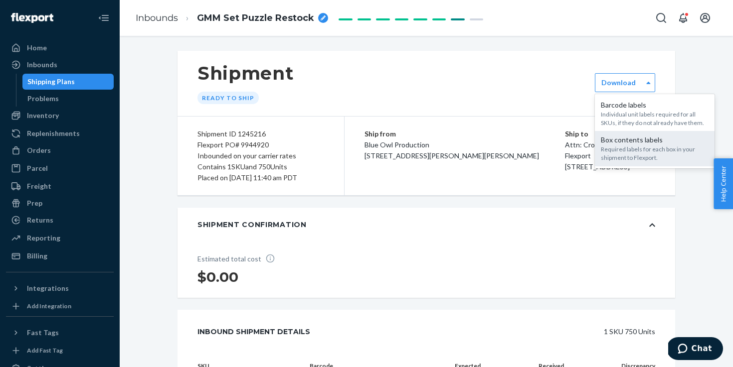
click at [629, 146] on div "Required labels for each box in your shipment to Flexport." at bounding box center [655, 153] width 108 height 17
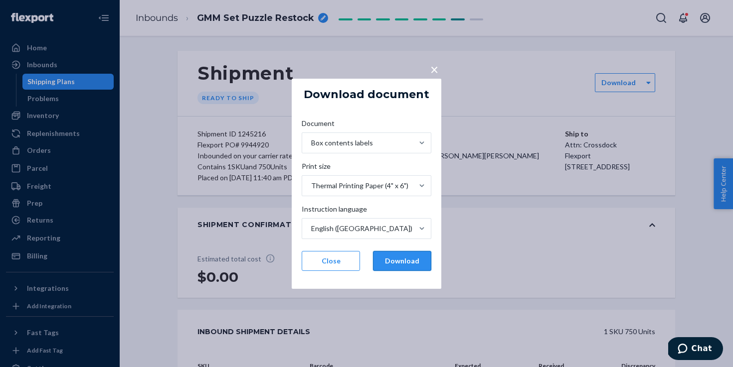
click at [412, 253] on button "Download" at bounding box center [402, 261] width 58 height 20
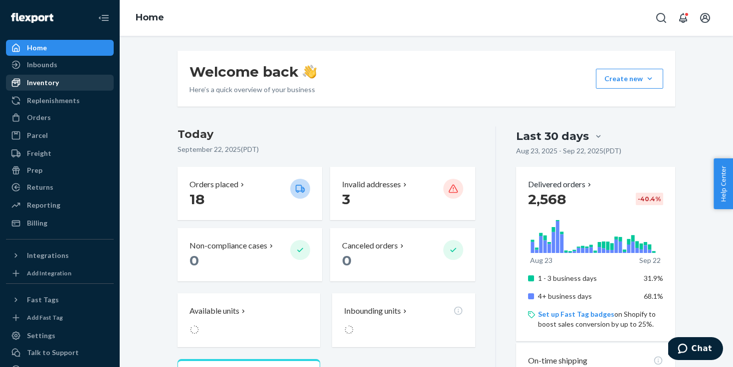
click at [70, 80] on div "Inventory" at bounding box center [60, 83] width 106 height 14
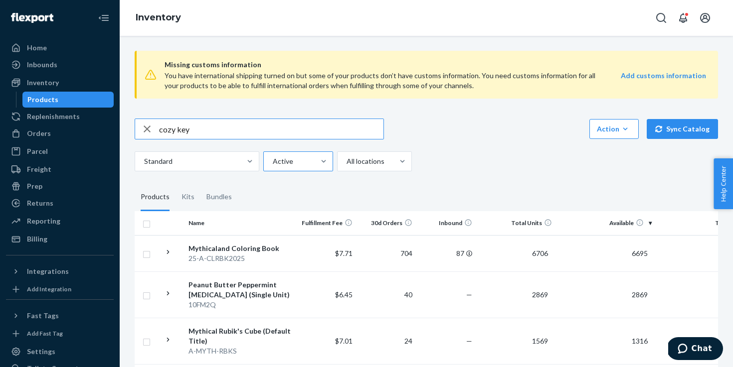
type input "cozy key"
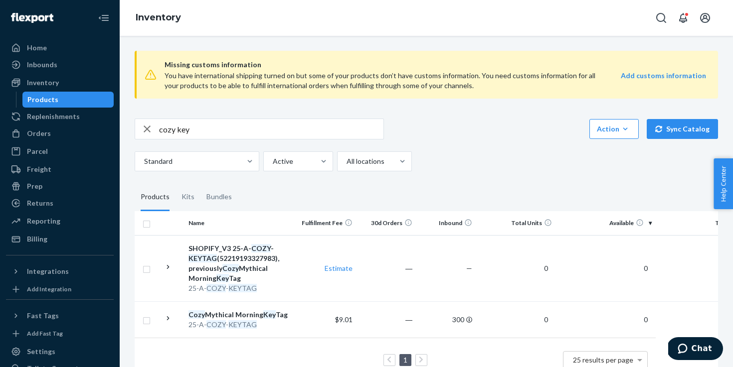
scroll to position [24, 0]
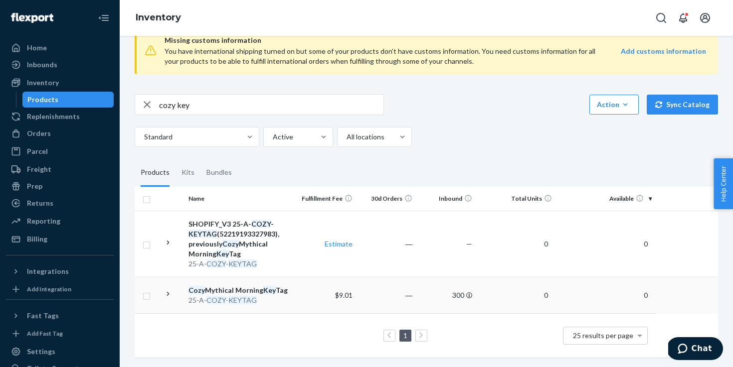
click at [284, 300] on div "25-A- COZY - KEYTAG" at bounding box center [240, 301] width 104 height 10
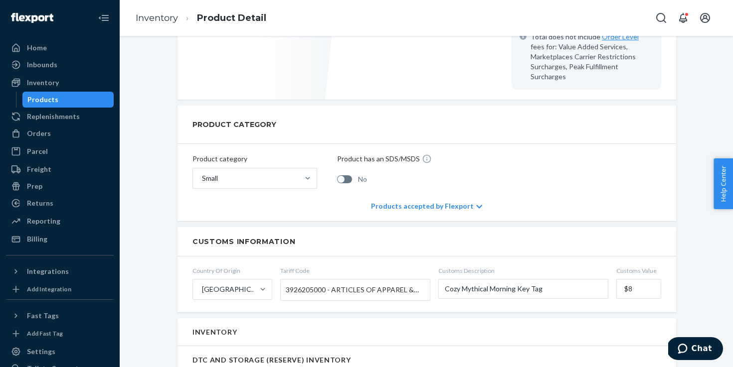
scroll to position [338, 0]
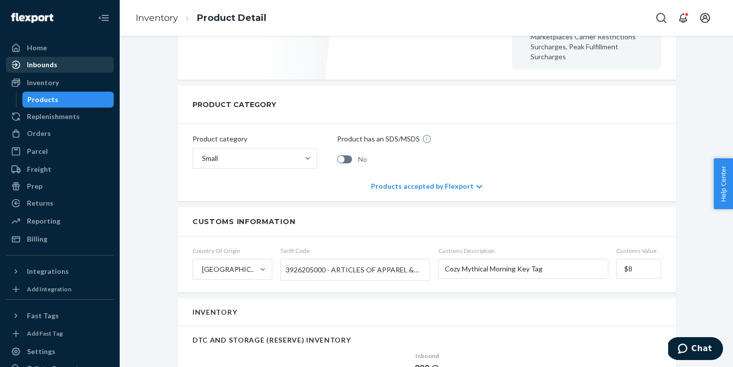
click at [77, 69] on div "Inbounds" at bounding box center [60, 65] width 106 height 14
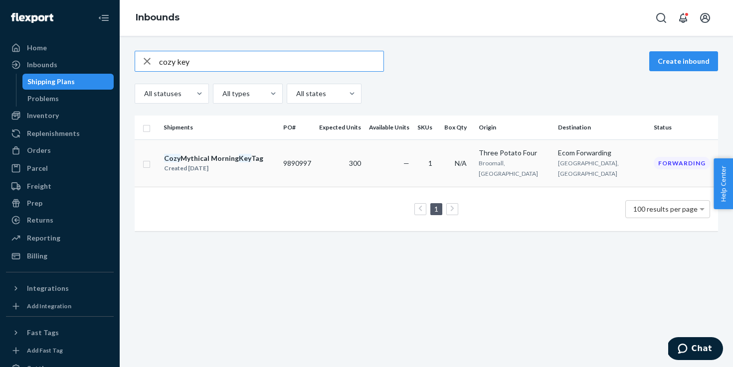
type input "cozy key"
click at [226, 168] on div "Created [DATE]" at bounding box center [213, 169] width 99 height 10
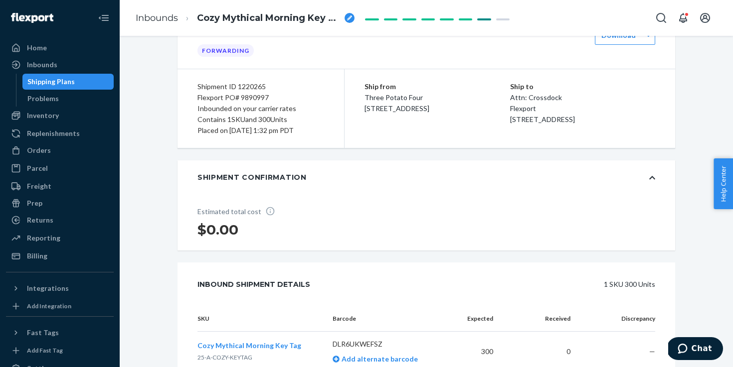
scroll to position [295, 0]
